Goal: Use online tool/utility: Use online tool/utility

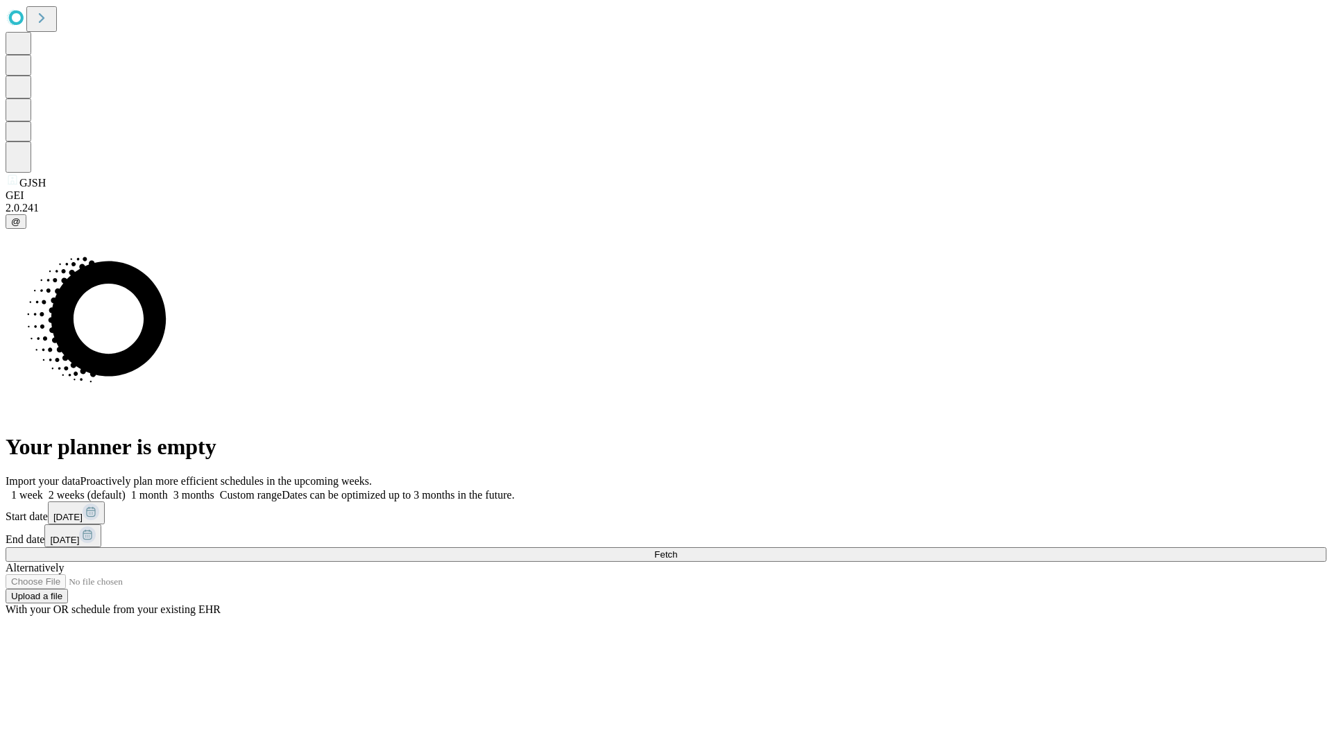
click at [677, 550] on span "Fetch" at bounding box center [665, 555] width 23 height 10
